Goal: Check status: Check status

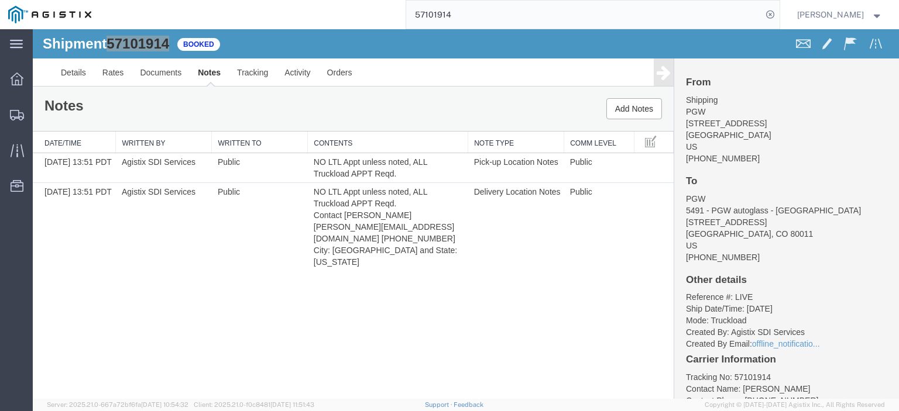
drag, startPoint x: 480, startPoint y: 16, endPoint x: 307, endPoint y: 13, distance: 173.3
click at [307, 13] on div "57101914" at bounding box center [440, 14] width 680 height 29
paste input "8853"
type input "57108853"
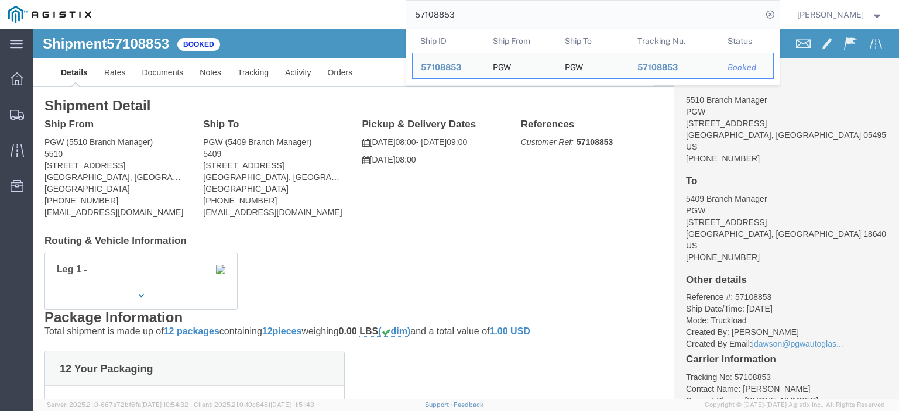
drag, startPoint x: 117, startPoint y: 136, endPoint x: 13, endPoint y: 138, distance: 103.6
click address "PGW (5510 Branch Manager) [STREET_ADDRESS] [PHONE_NUMBER] [EMAIL_ADDRESS][DOMAI…"
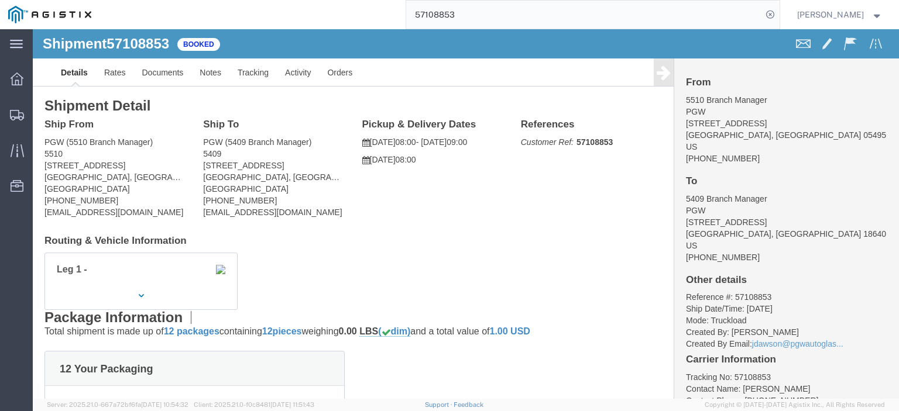
copy address "[STREET_ADDRESS]"
drag, startPoint x: 35, startPoint y: 123, endPoint x: 8, endPoint y: 111, distance: 29.4
click div "Ship From PGW (5510 Branch Manager) [STREET_ADDRESS] [PHONE_NUMBER] [EMAIL_ADDR…"
copy address "PGW (5510 Branch Manager) 5510"
drag, startPoint x: 84, startPoint y: 148, endPoint x: 4, endPoint y: 144, distance: 80.3
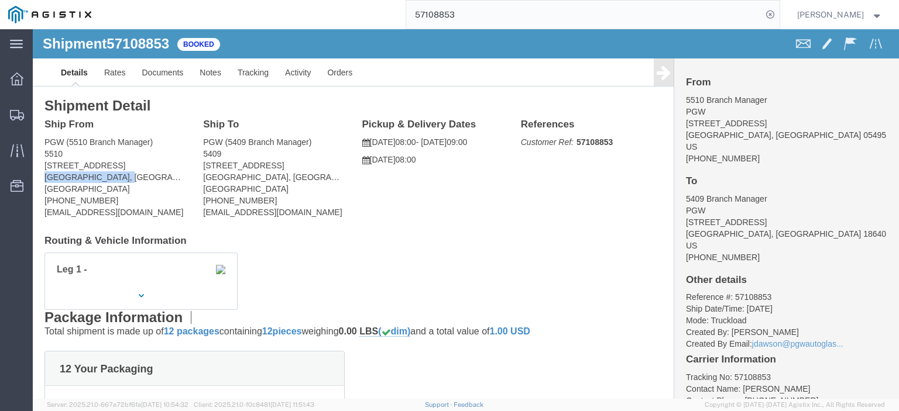
click div "Ship From PGW (5510 Branch Manager) [STREET_ADDRESS] [PHONE_NUMBER] [EMAIL_ADDR…"
copy address "[GEOGRAPHIC_DATA], [GEOGRAPHIC_DATA] 05495"
drag, startPoint x: 214, startPoint y: 139, endPoint x: 166, endPoint y: 134, distance: 48.2
click div "Ship To PGW (5409 Branch Manager) [STREET_ADDRESS] [PHONE_NUMBER] [EMAIL_ADDRES…"
copy address "[STREET_ADDRESS]"
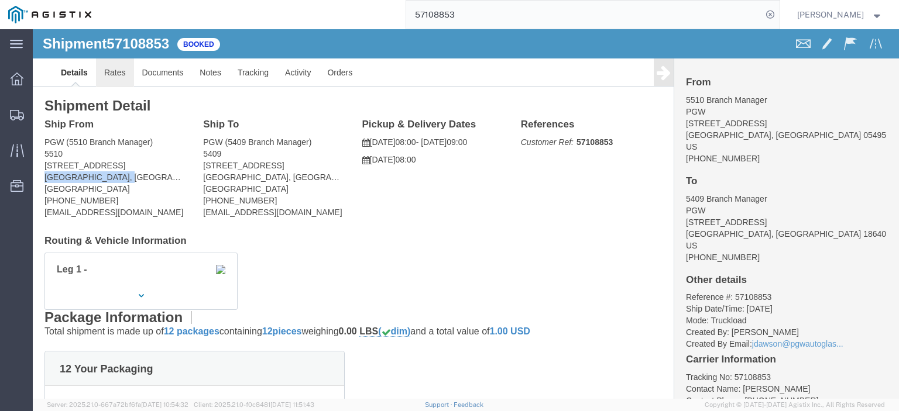
click link "Rates"
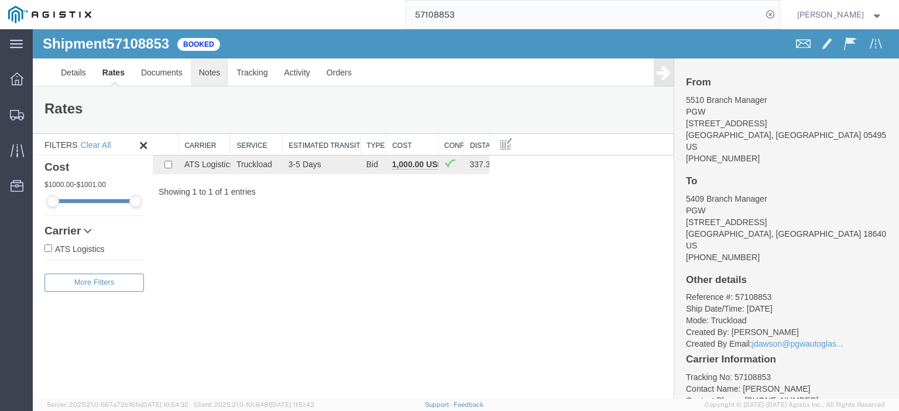
click at [210, 68] on link "Notes" at bounding box center [210, 73] width 38 height 28
